Goal: Navigation & Orientation: Go to known website

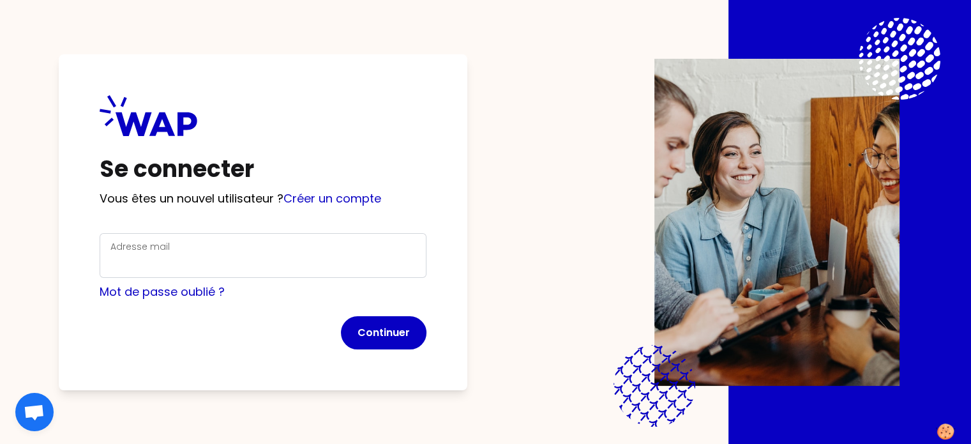
click at [168, 126] on icon at bounding box center [149, 115] width 98 height 41
